Goal: Navigation & Orientation: Find specific page/section

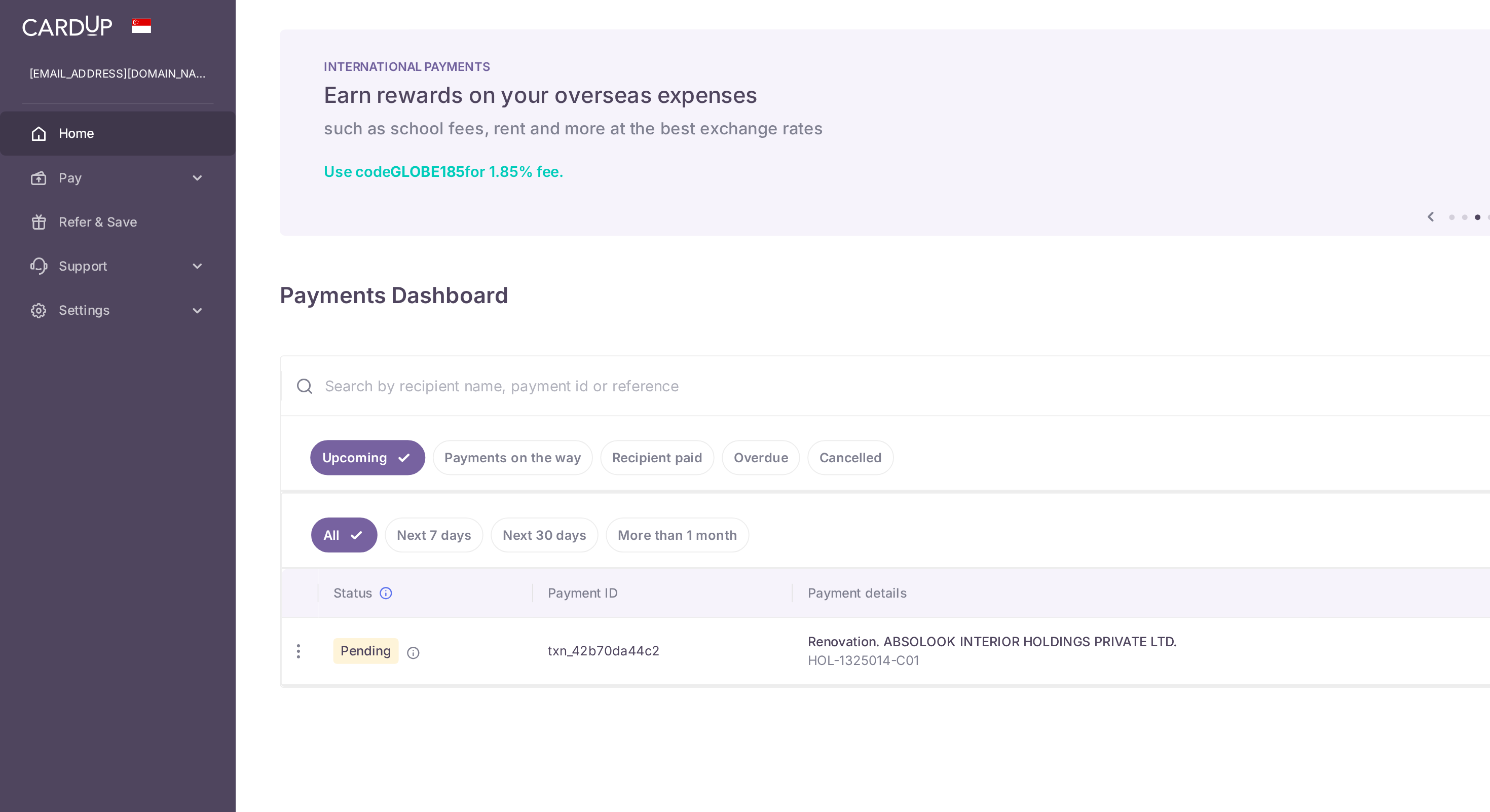
click at [90, 74] on span "Home" at bounding box center [66, 73] width 67 height 10
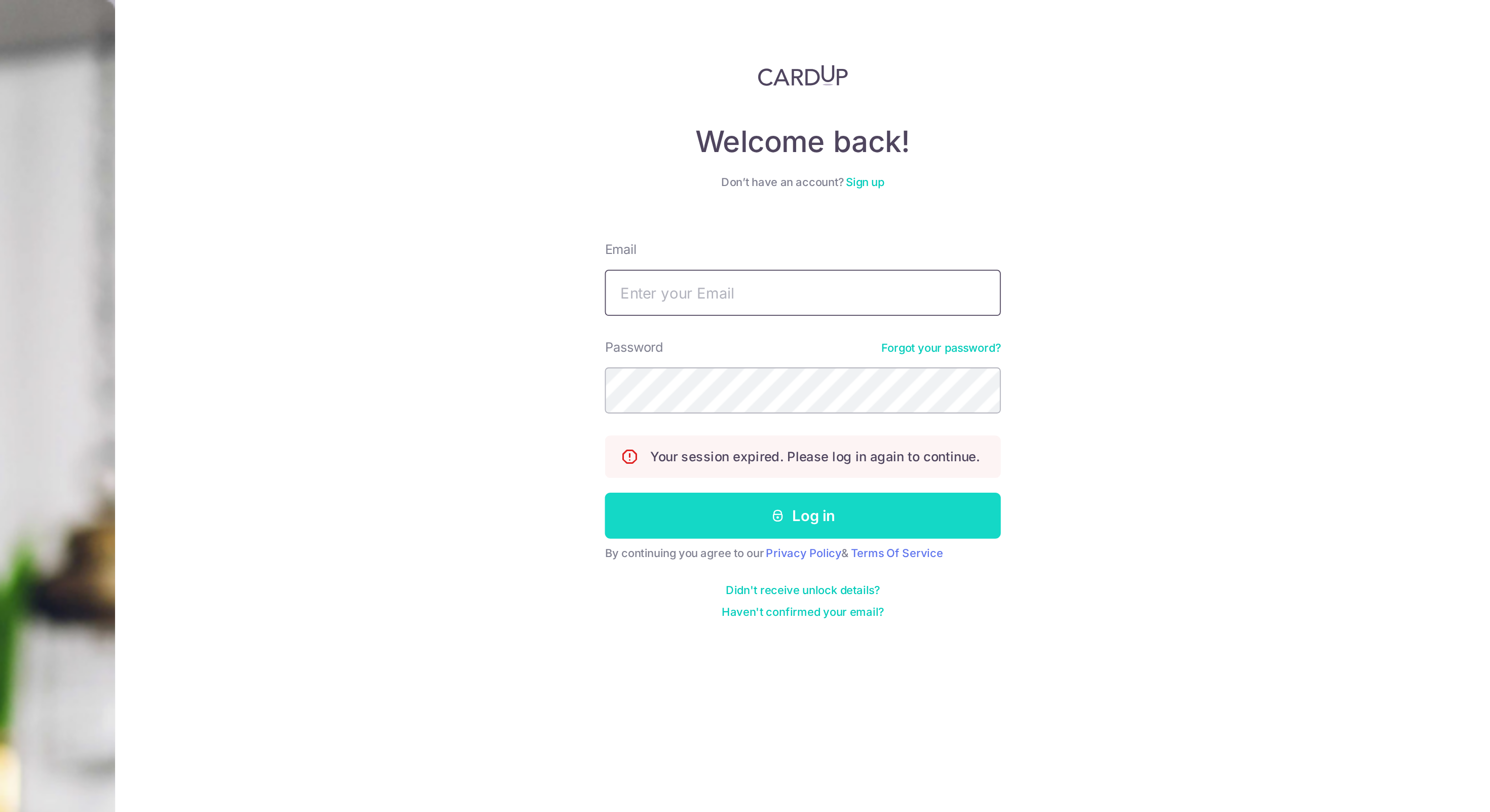
type input "[EMAIL_ADDRESS][DOMAIN_NAME]"
click at [1151, 273] on button "Log in" at bounding box center [1111, 284] width 218 height 25
